Goal: Task Accomplishment & Management: Manage account settings

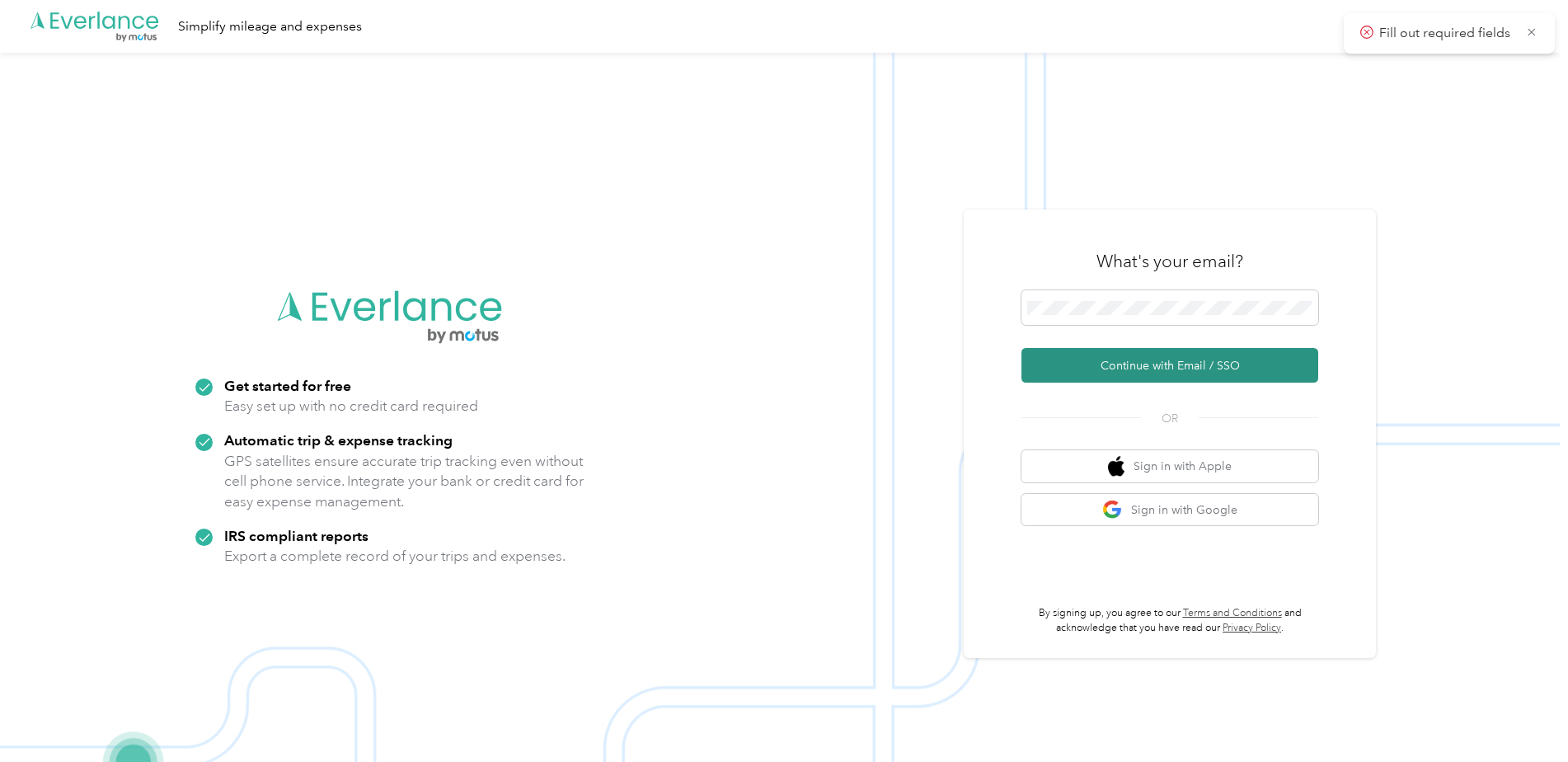
click at [1168, 375] on button "Continue with Email / SSO" at bounding box center [1170, 365] width 297 height 35
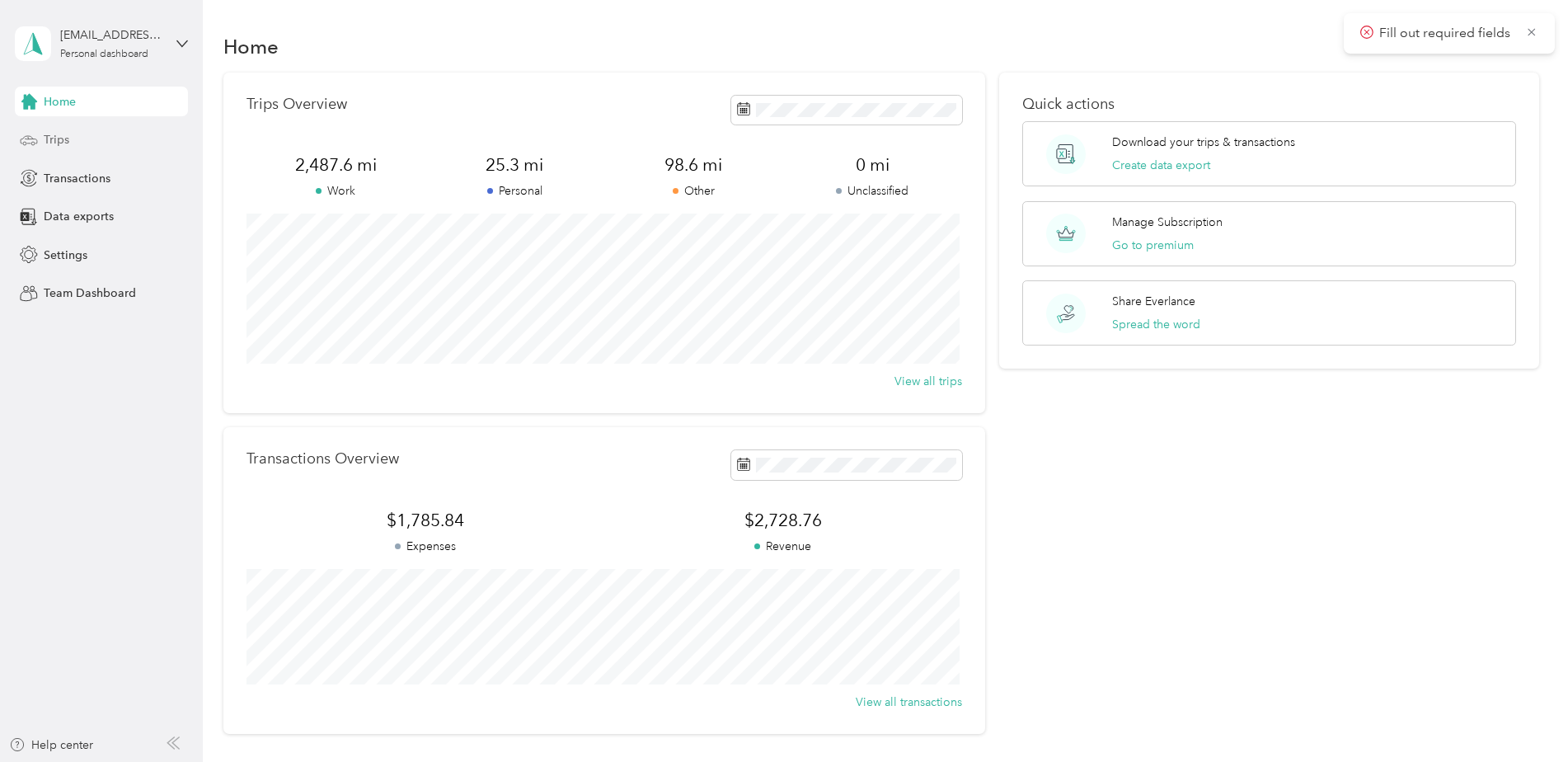
click at [37, 136] on icon at bounding box center [28, 140] width 18 height 18
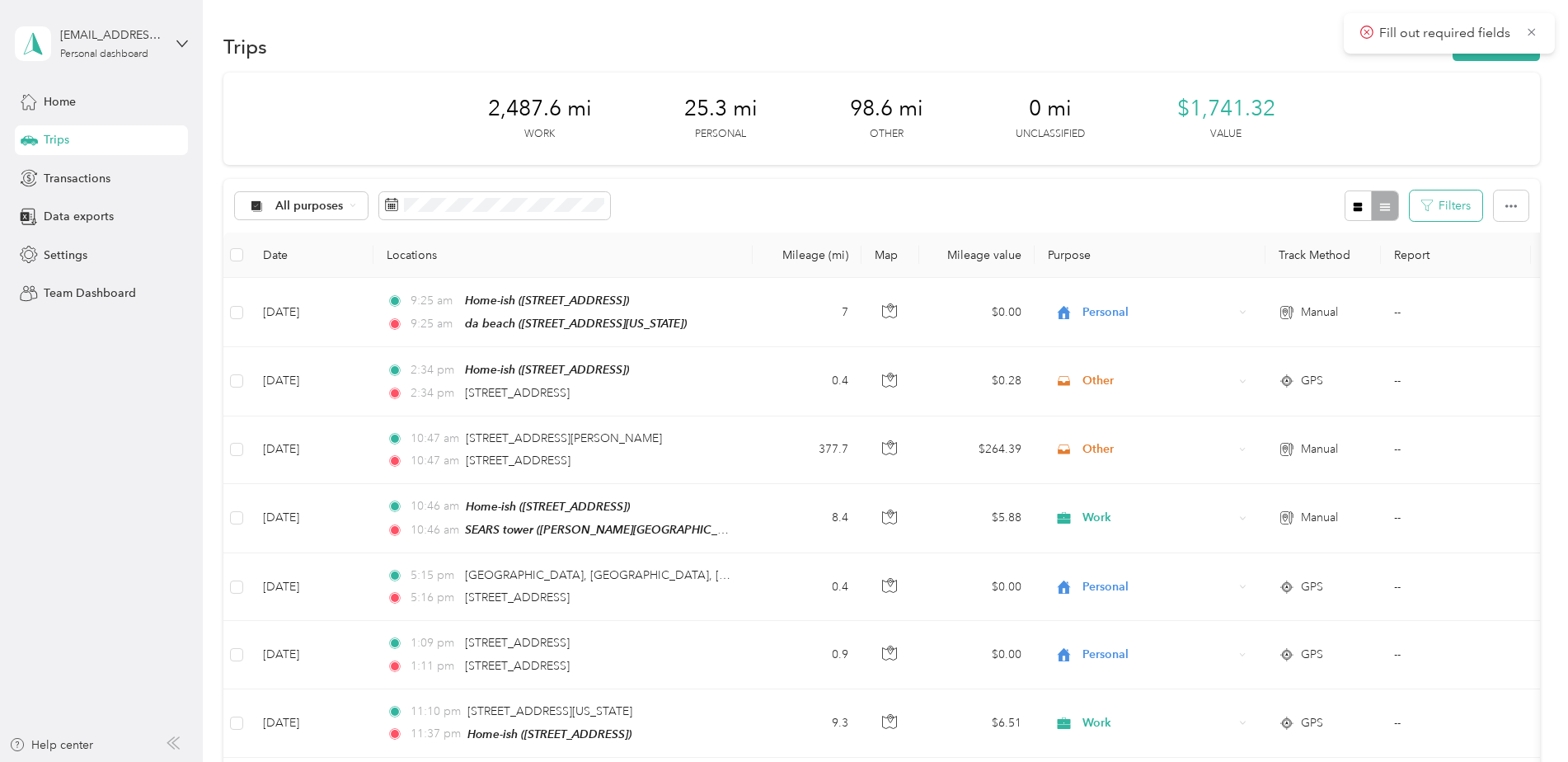
click at [1421, 207] on icon "button" at bounding box center [1427, 205] width 12 height 12
click at [1429, 204] on button "Filters" at bounding box center [1445, 206] width 72 height 31
click at [1405, 255] on div "Start Place" at bounding box center [1393, 262] width 146 height 46
click at [1509, 208] on icon "button" at bounding box center [1511, 206] width 12 height 12
click at [1268, 213] on div "All purposes Filters" at bounding box center [881, 205] width 1316 height 54
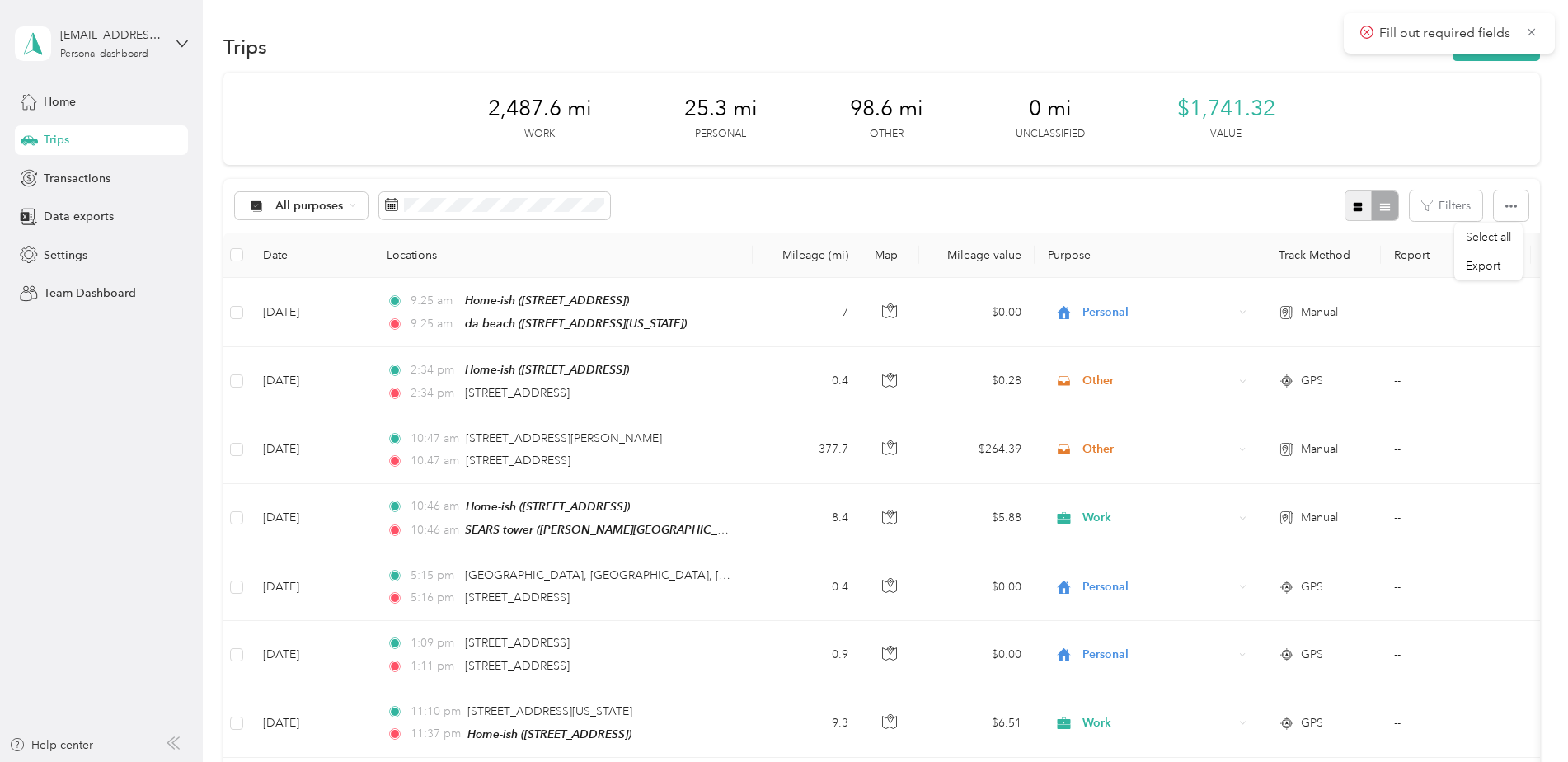
click at [1352, 207] on icon "button" at bounding box center [1358, 207] width 12 height 12
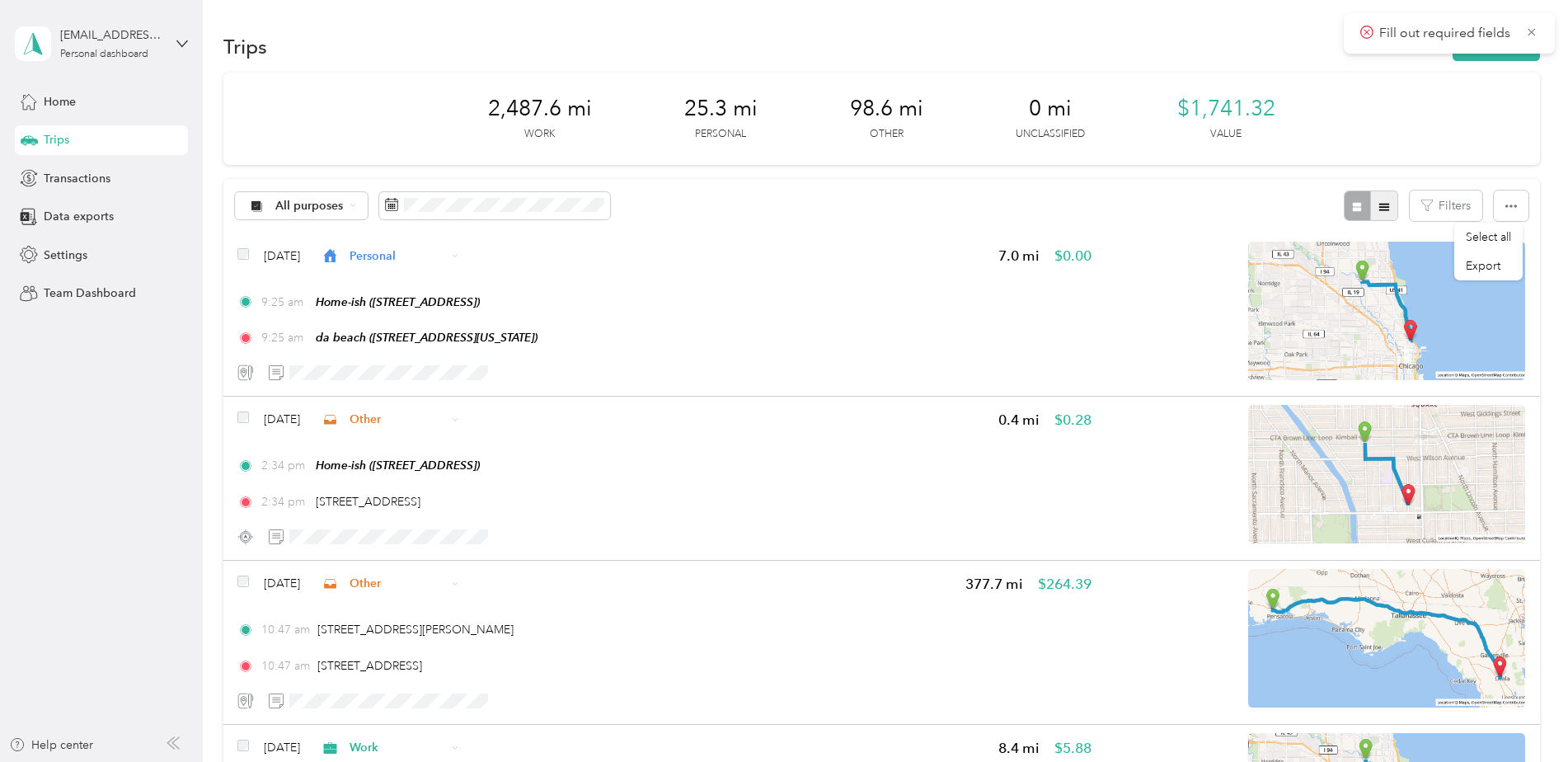
click at [1388, 208] on button "button" at bounding box center [1383, 206] width 28 height 31
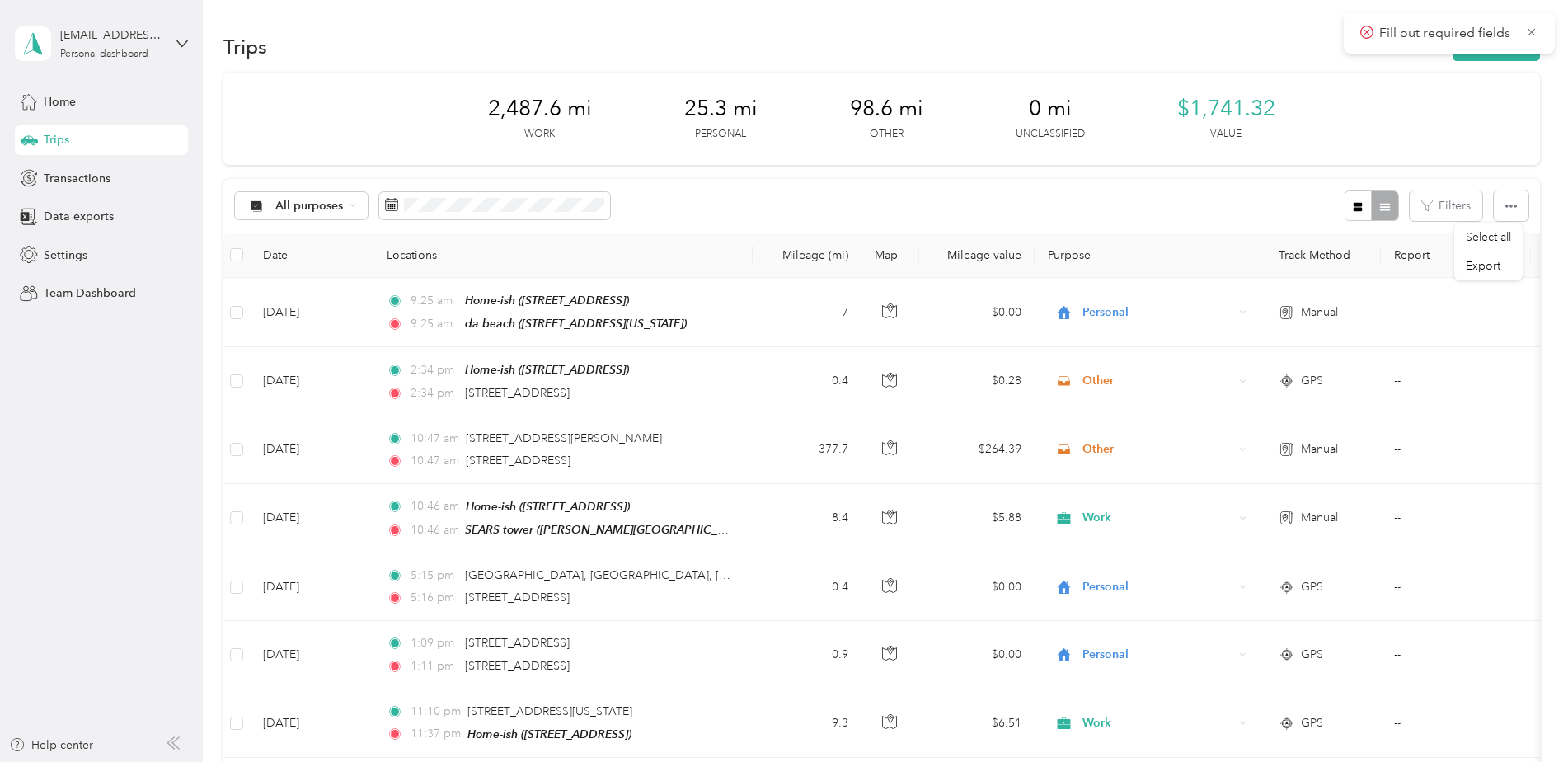
click at [1243, 198] on div "All purposes Filters" at bounding box center [881, 205] width 1316 height 54
click at [1356, 209] on icon "button" at bounding box center [1358, 206] width 9 height 9
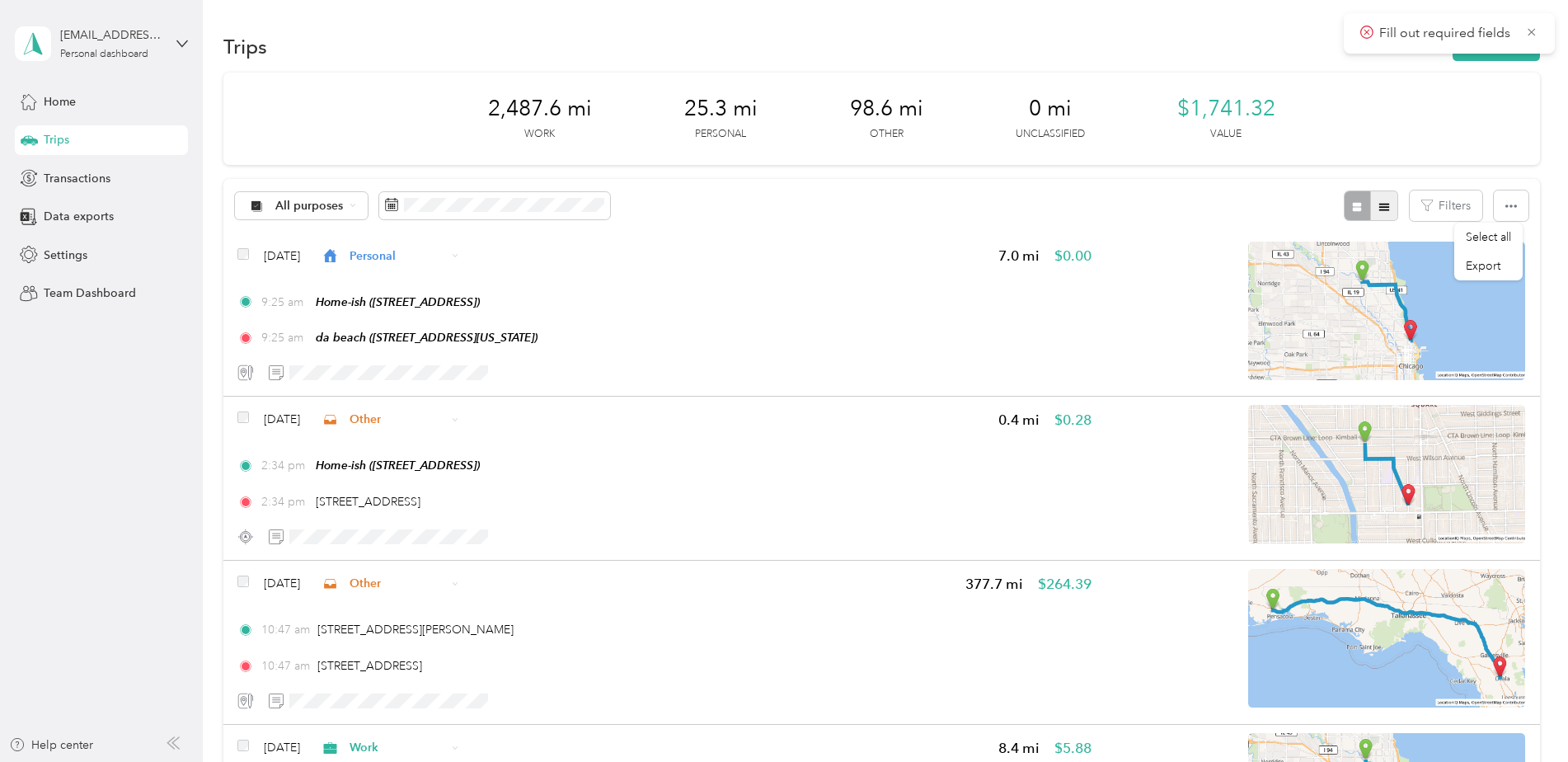
click at [1382, 209] on icon "button" at bounding box center [1384, 206] width 10 height 8
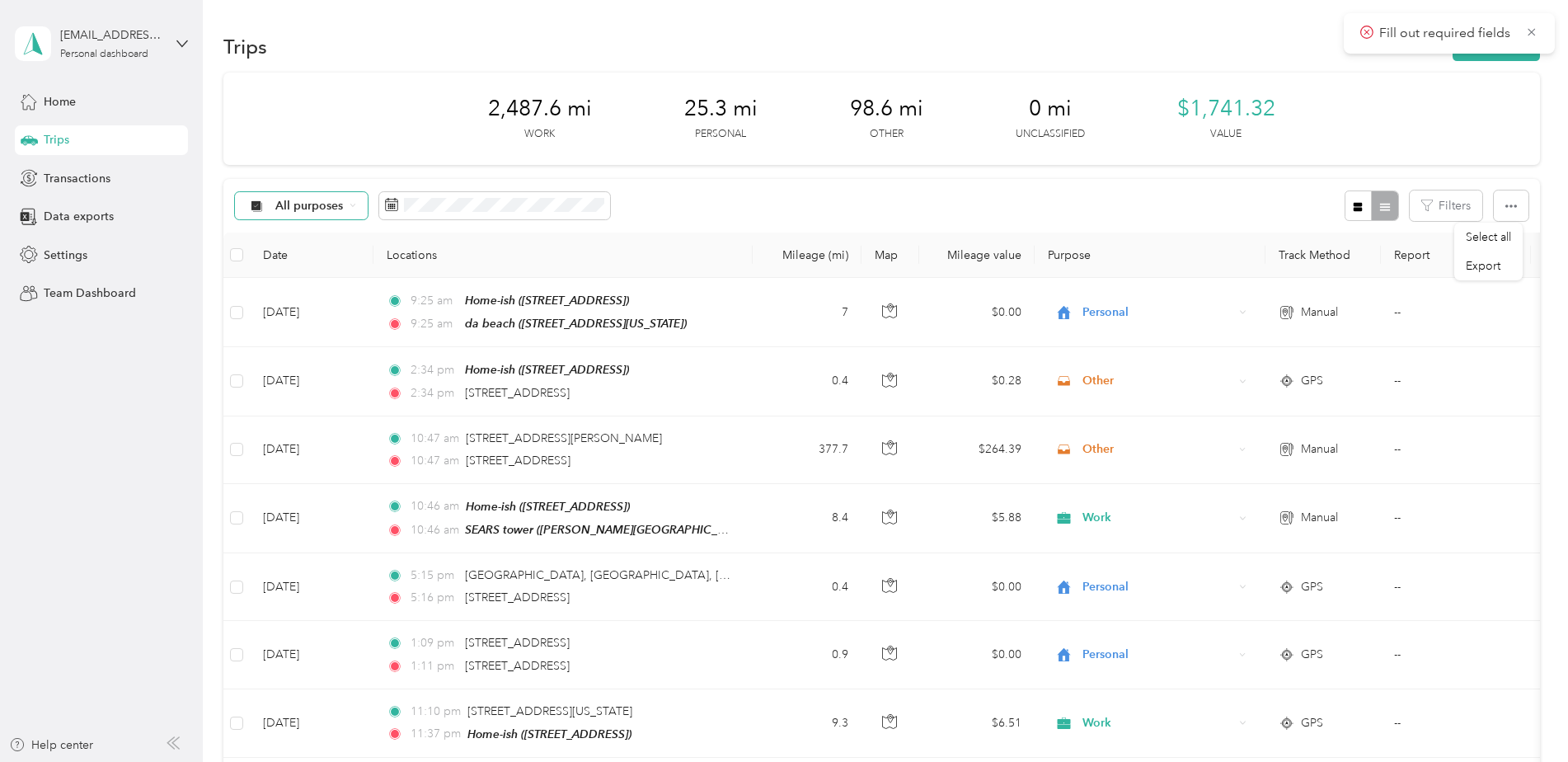
click at [358, 212] on div "All purposes" at bounding box center [301, 206] width 134 height 28
click at [853, 202] on div "All purposes Filters" at bounding box center [881, 205] width 1316 height 54
click at [1442, 215] on button "Filters" at bounding box center [1445, 206] width 72 height 31
click at [1240, 221] on div "All purposes Filters" at bounding box center [881, 205] width 1316 height 54
click at [1512, 211] on icon "button" at bounding box center [1511, 206] width 12 height 12
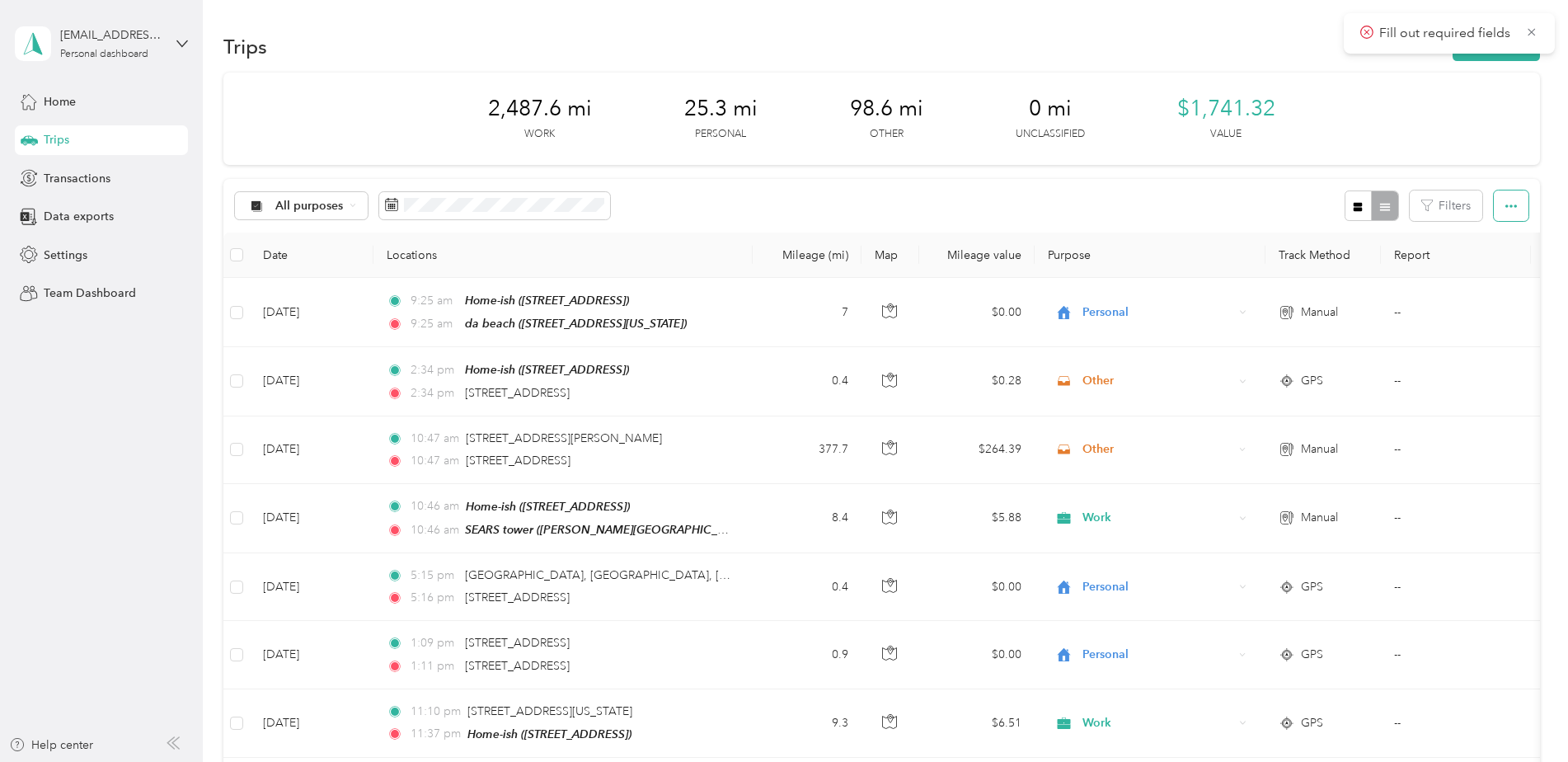
click at [1502, 213] on button "button" at bounding box center [1511, 206] width 35 height 31
click at [1483, 241] on span "Select all" at bounding box center [1488, 237] width 45 height 14
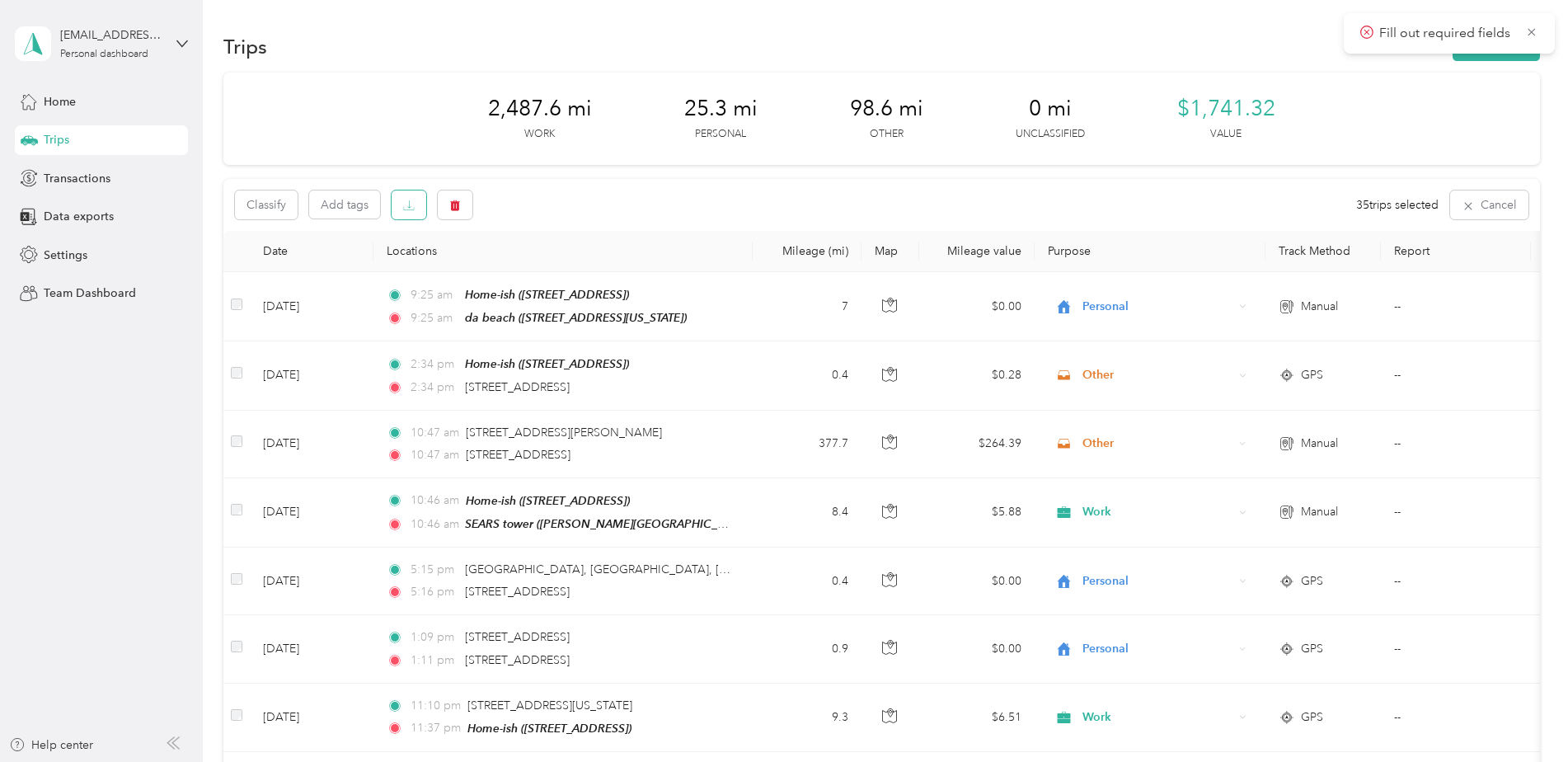
click at [402, 204] on button "button" at bounding box center [409, 205] width 35 height 29
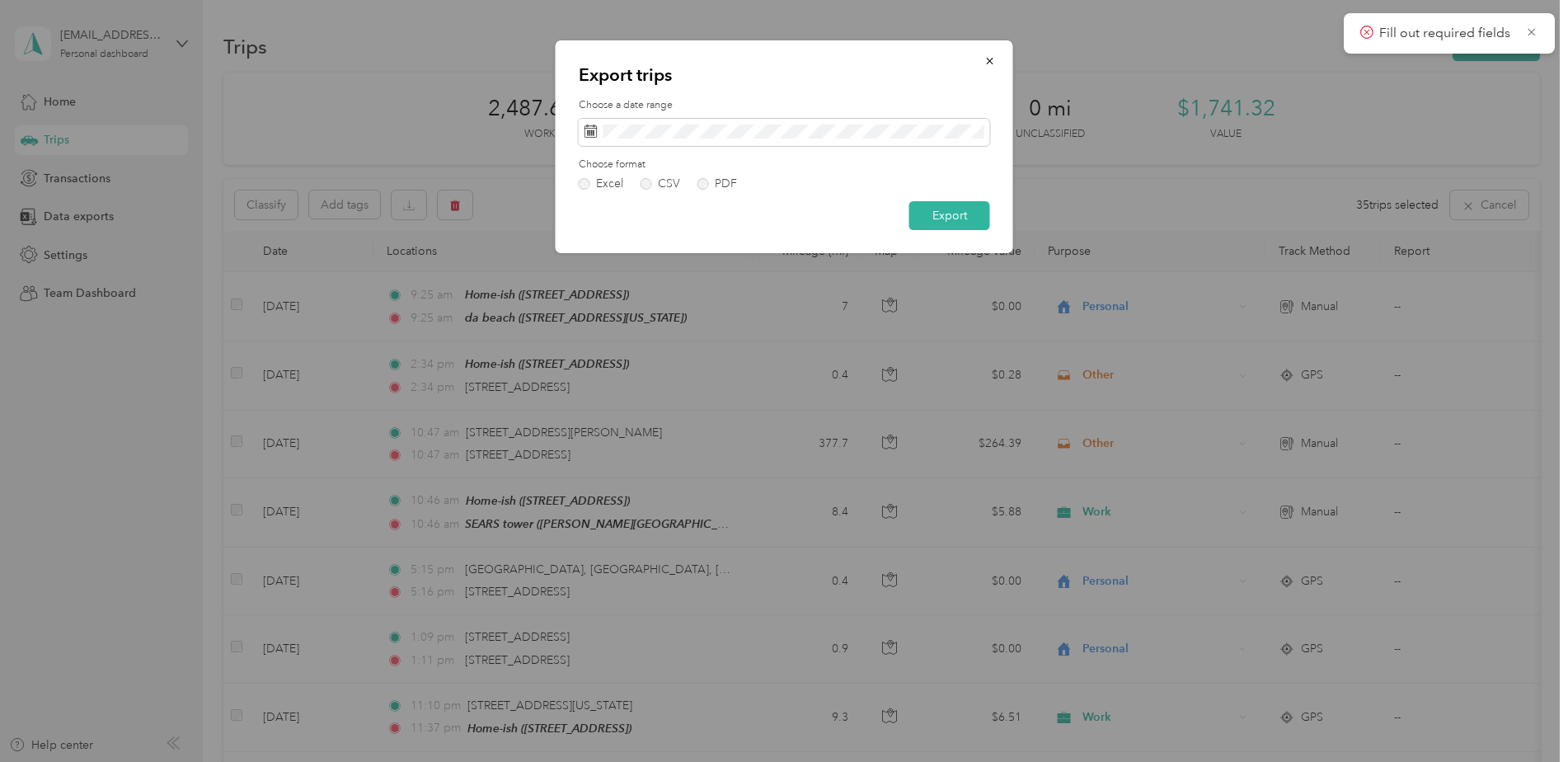
drag, startPoint x: 967, startPoint y: 212, endPoint x: 638, endPoint y: 192, distance: 329.6
click at [638, 192] on form "Choose a date range Choose format Excel CSV PDF Export" at bounding box center [784, 163] width 411 height 132
click at [915, 217] on button "Export" at bounding box center [949, 215] width 81 height 29
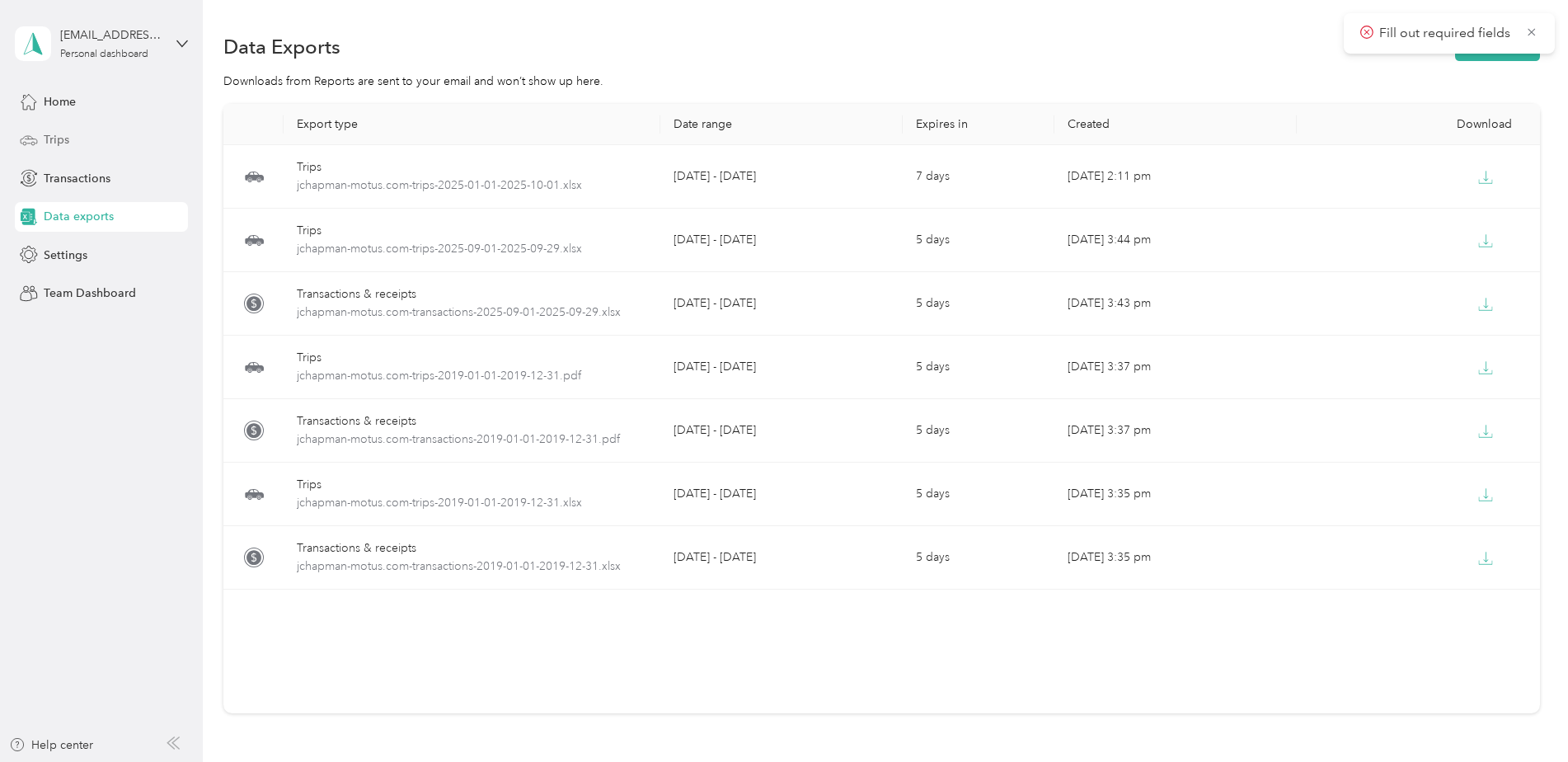
click at [1027, 45] on div "Data Exports New export" at bounding box center [881, 46] width 1316 height 35
click at [1531, 25] on icon at bounding box center [1531, 32] width 13 height 14
click at [69, 144] on div "Trips" at bounding box center [100, 140] width 173 height 30
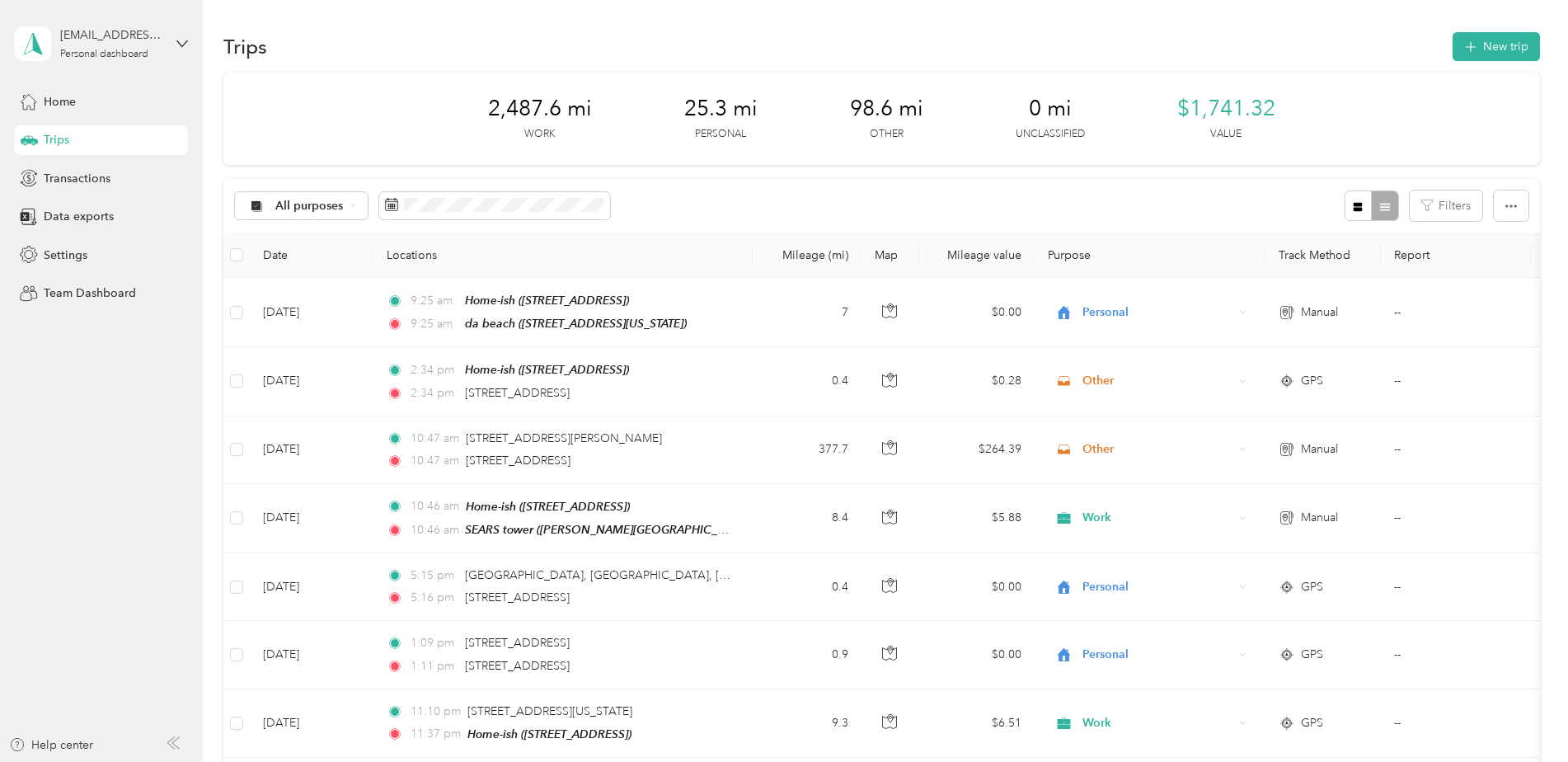
click at [407, 262] on th "Locations" at bounding box center [563, 255] width 379 height 45
click at [410, 258] on th "Locations" at bounding box center [563, 255] width 379 height 45
click at [77, 226] on div "Data exports" at bounding box center [100, 216] width 173 height 30
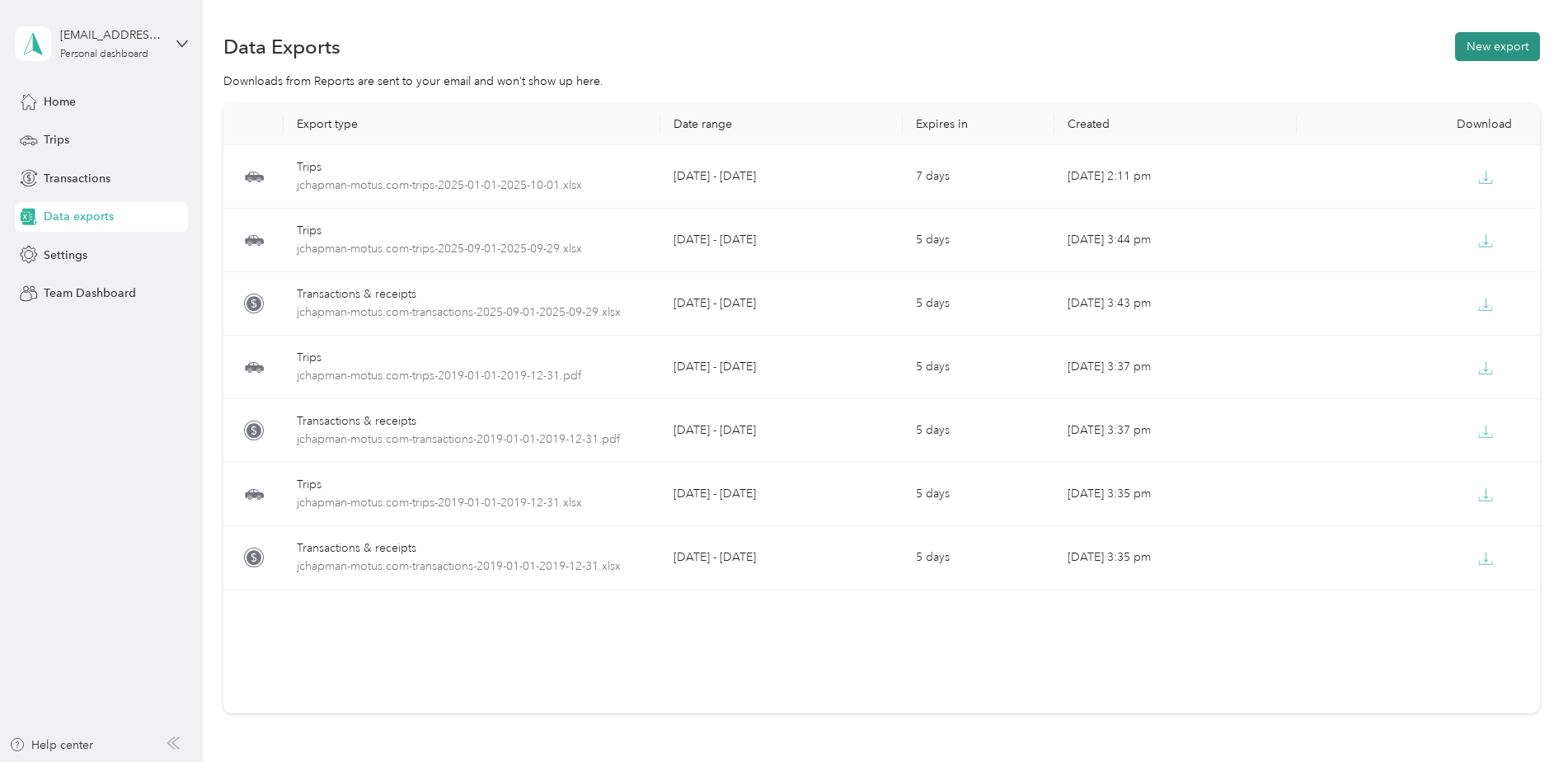
click at [1468, 48] on button "New export" at bounding box center [1497, 47] width 85 height 29
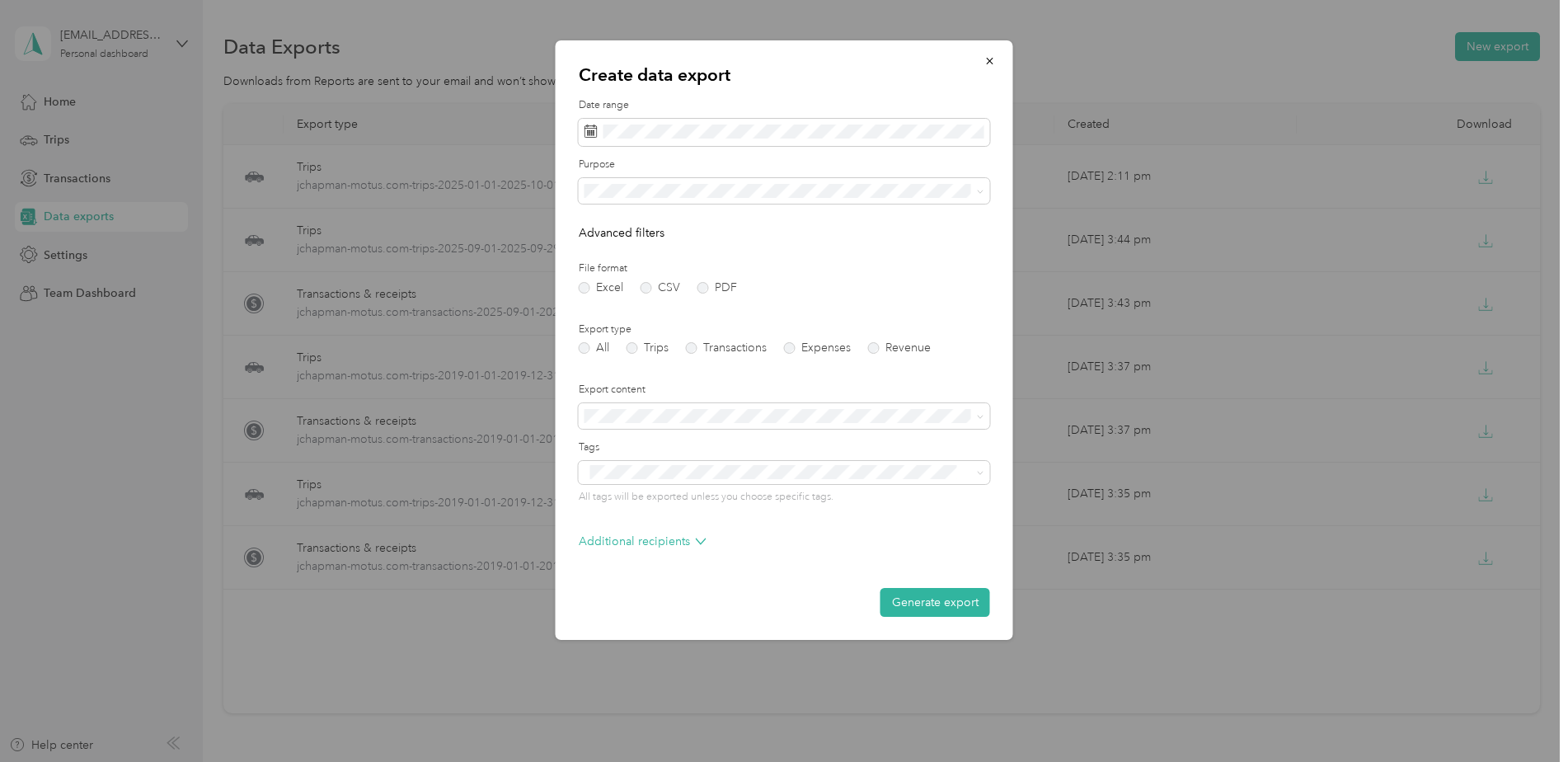
click at [943, 272] on label "File format" at bounding box center [784, 268] width 411 height 14
click at [889, 279] on div "File format Excel CSV PDF" at bounding box center [784, 278] width 411 height 32
click at [633, 347] on label "Trips" at bounding box center [647, 348] width 42 height 12
click at [799, 565] on form "Date range Purpose Advanced filters File format Excel CSV PDF Export type All T…" at bounding box center [784, 357] width 411 height 519
click at [838, 158] on label "Purpose" at bounding box center [784, 164] width 411 height 14
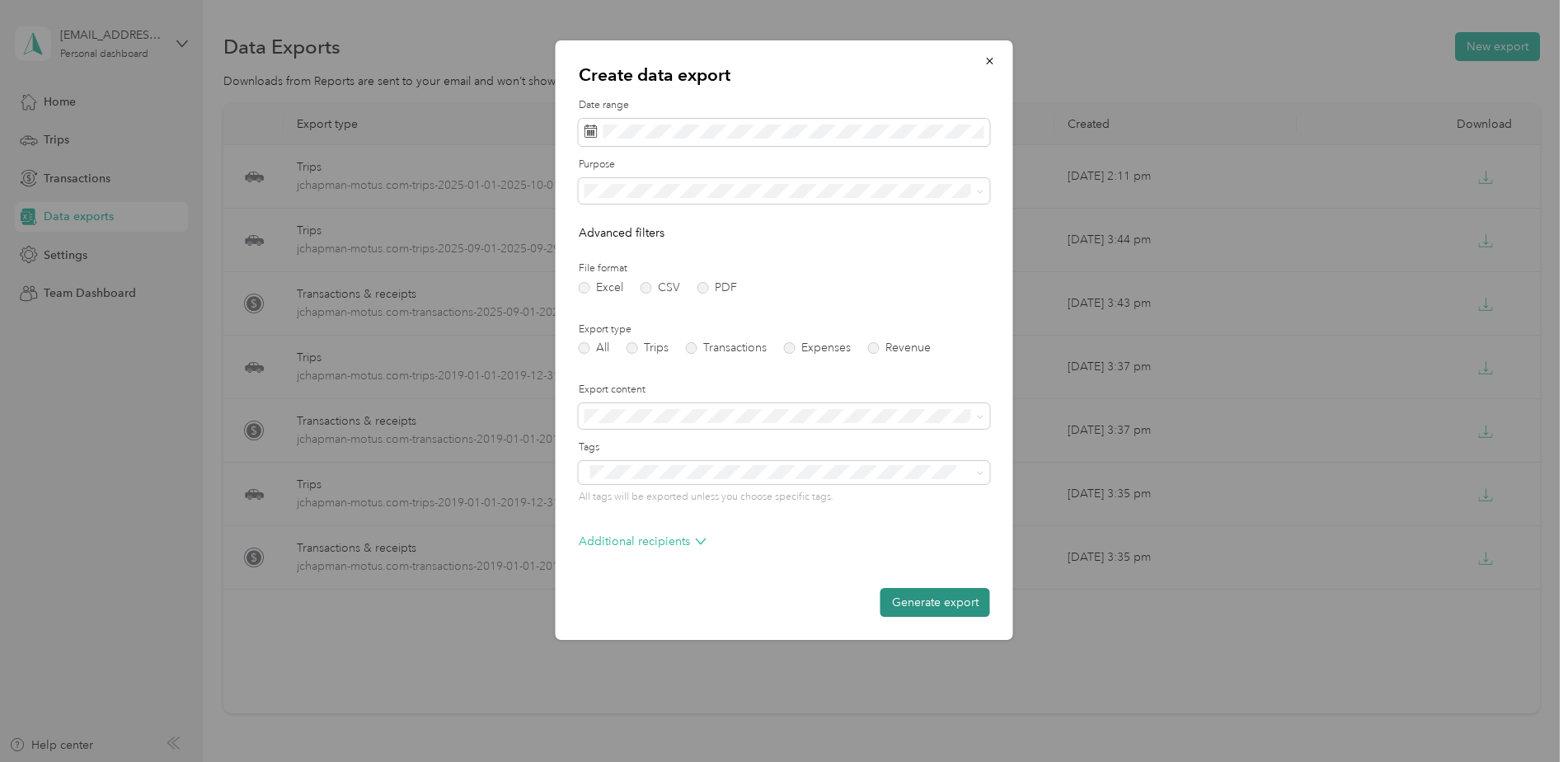
click at [930, 604] on button "Generate export" at bounding box center [935, 602] width 110 height 29
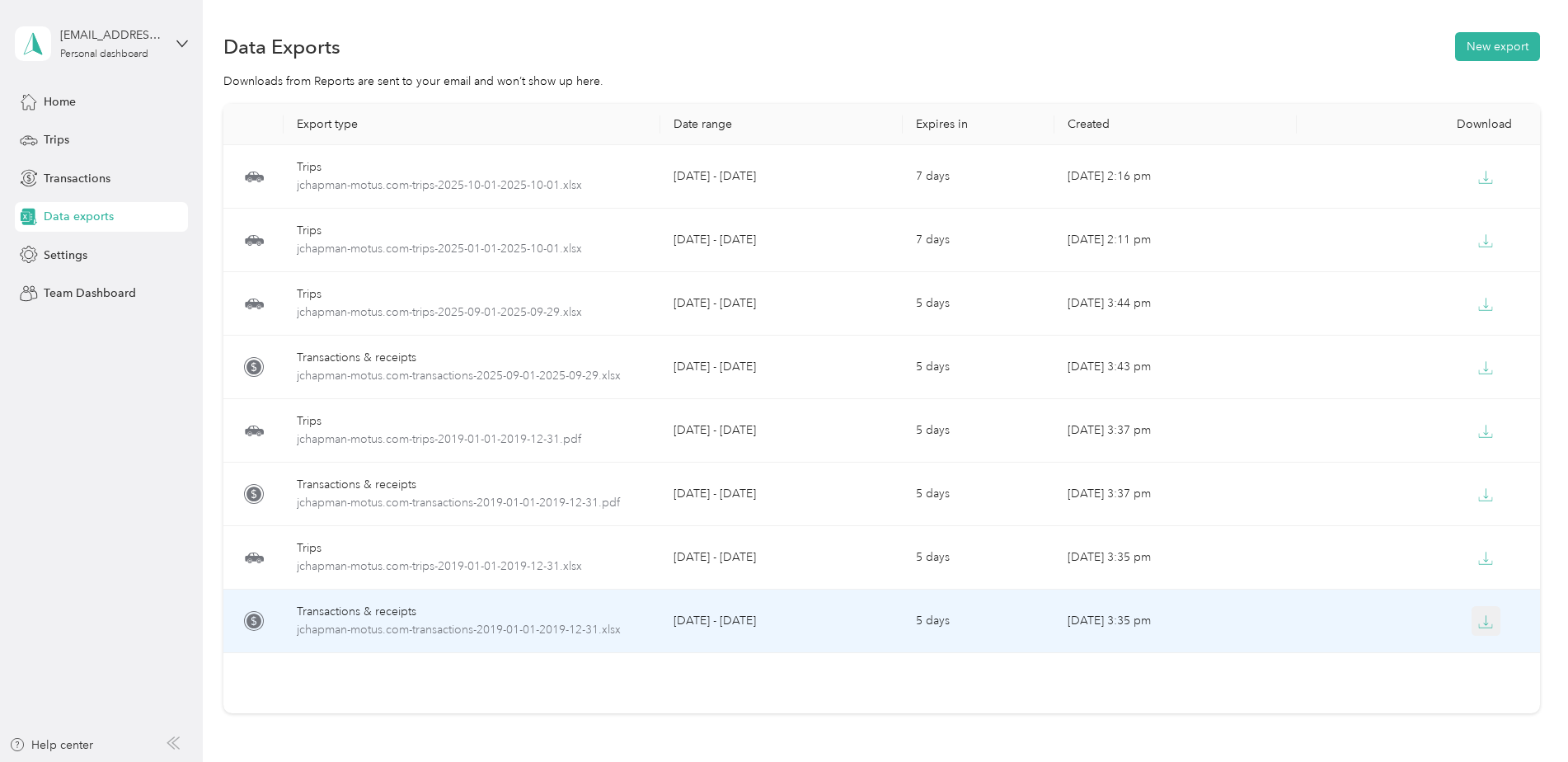
click at [1473, 629] on button "button" at bounding box center [1485, 621] width 30 height 30
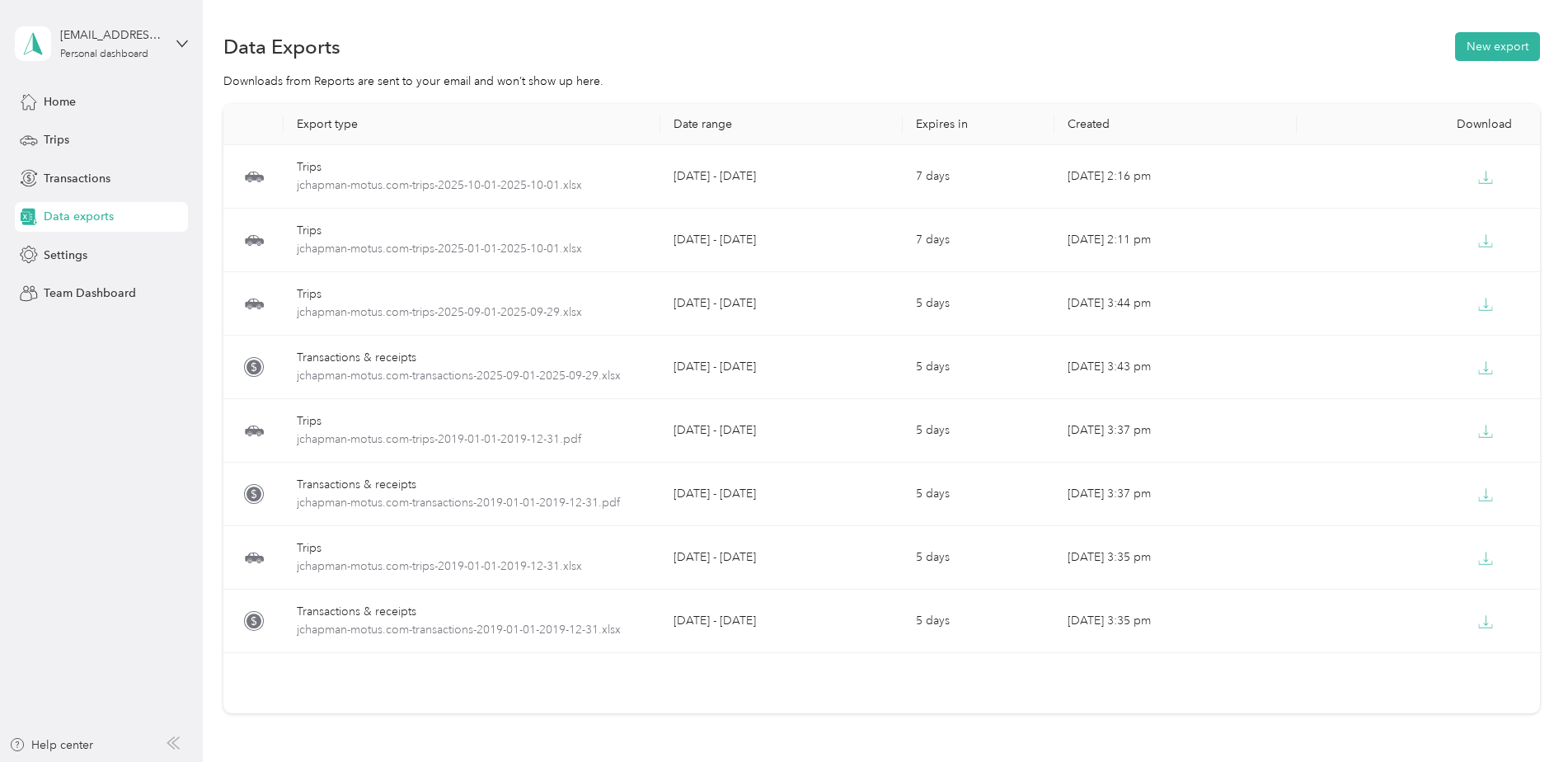
drag, startPoint x: 86, startPoint y: 566, endPoint x: 90, endPoint y: 507, distance: 59.1
click at [86, 566] on aside "[EMAIL_ADDRESS][DOMAIN_NAME] Personal dashboard Home Trips Transactions Data ex…" at bounding box center [101, 381] width 203 height 762
click at [75, 112] on div "Home" at bounding box center [100, 101] width 173 height 30
